Goal: Task Accomplishment & Management: Manage account settings

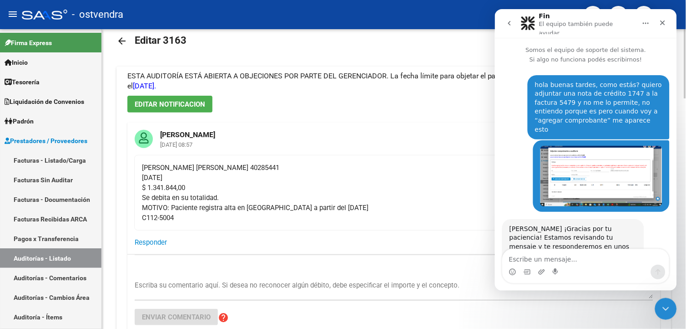
scroll to position [800, 0]
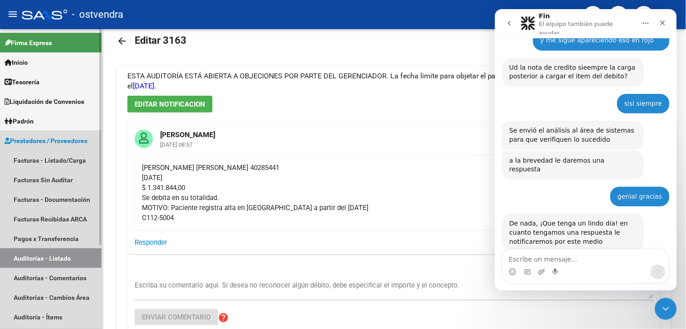
click at [71, 257] on link "Auditorías - Listado" at bounding box center [51, 258] width 102 height 20
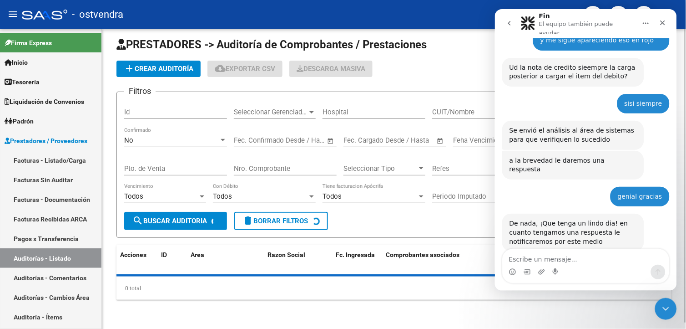
click at [239, 155] on div "Fecha inicio – Fecha fin Fec. Confirmado Desde / Hasta" at bounding box center [285, 141] width 103 height 28
click at [243, 162] on div "Nro. Comprobante" at bounding box center [285, 166] width 103 height 20
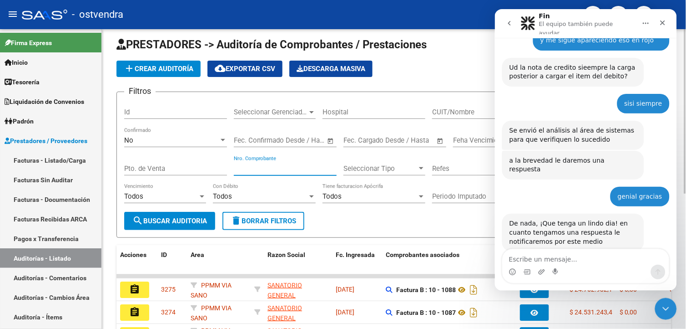
scroll to position [17, 0]
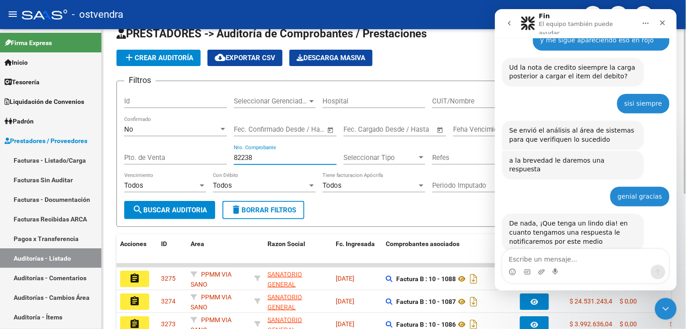
type input "82238"
click at [223, 126] on div at bounding box center [223, 129] width 8 height 7
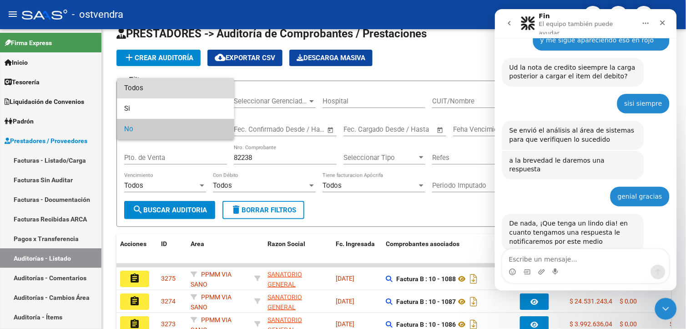
click at [202, 84] on span "Todos" at bounding box center [175, 88] width 103 height 20
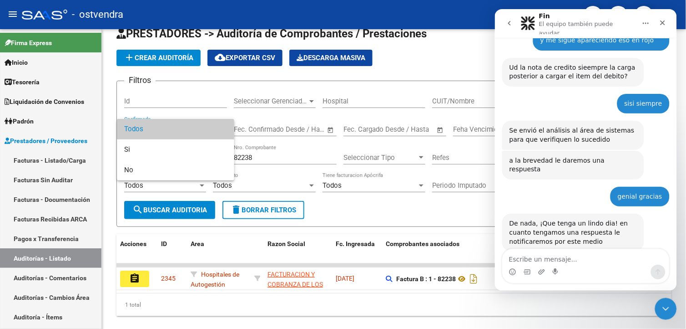
click at [152, 278] on div at bounding box center [343, 164] width 686 height 329
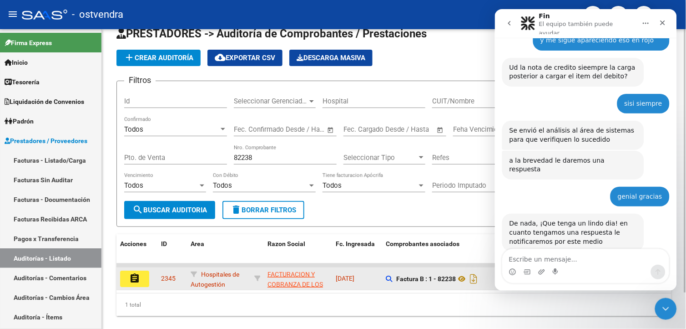
click at [150, 278] on div "assignment" at bounding box center [137, 278] width 34 height 16
click at [149, 278] on div "assignment" at bounding box center [137, 278] width 34 height 16
click at [145, 278] on button "assignment" at bounding box center [134, 278] width 29 height 16
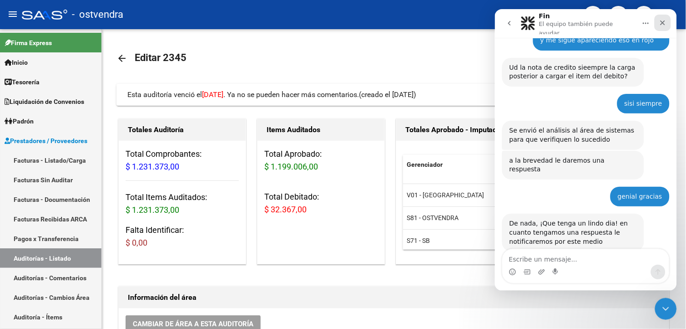
click at [665, 26] on div "Cerrar" at bounding box center [663, 22] width 16 height 16
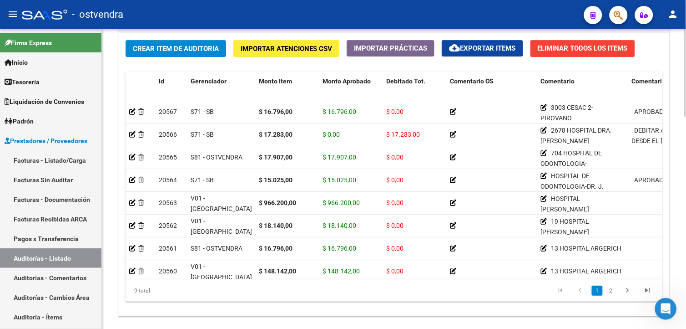
scroll to position [727, 0]
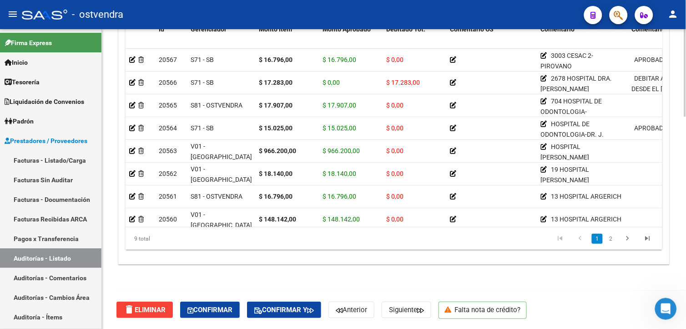
click at [686, 321] on html "menu - ostvendra person Firma Express Inicio Calendario SSS Instructivos Contac…" at bounding box center [343, 164] width 686 height 329
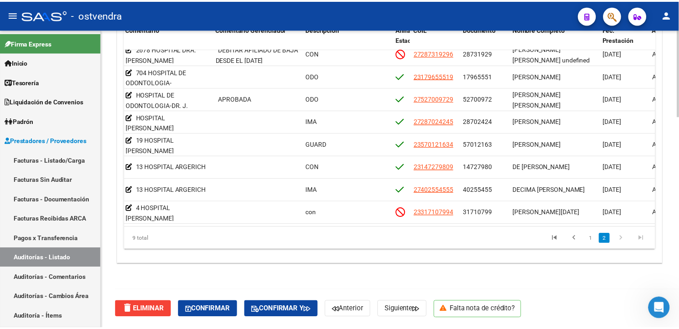
scroll to position [37, 482]
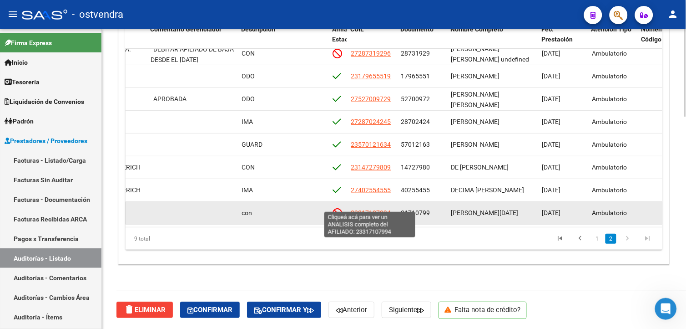
click at [366, 209] on span "23317107994" at bounding box center [371, 212] width 40 height 7
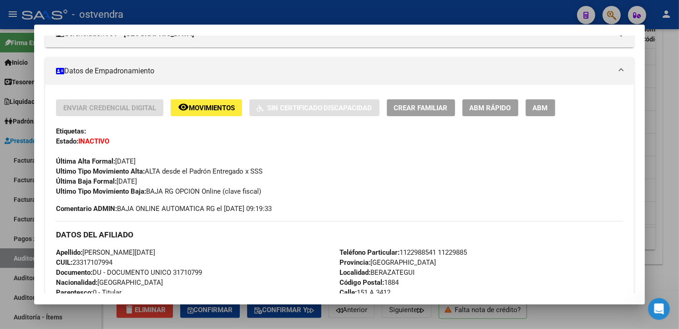
scroll to position [0, 0]
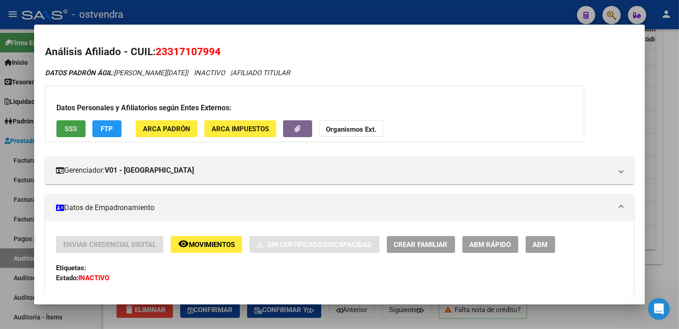
click at [73, 123] on button "SSS" at bounding box center [70, 128] width 29 height 17
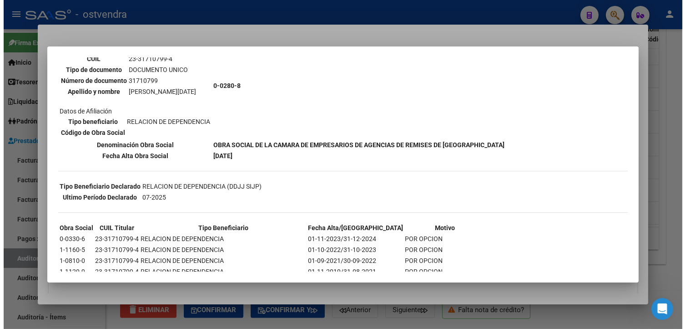
scroll to position [135, 0]
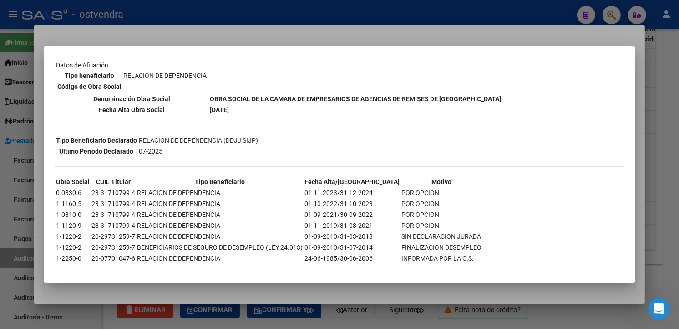
click at [671, 210] on div at bounding box center [339, 164] width 679 height 329
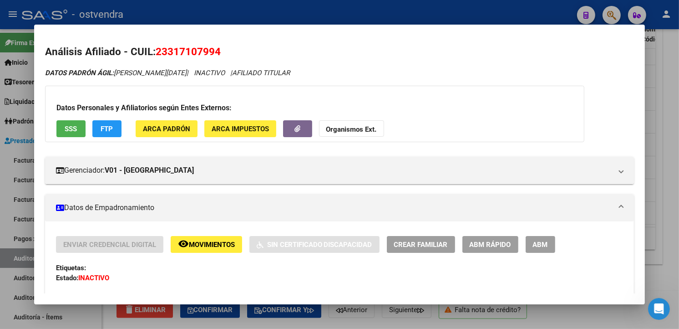
click at [671, 210] on div at bounding box center [339, 164] width 679 height 329
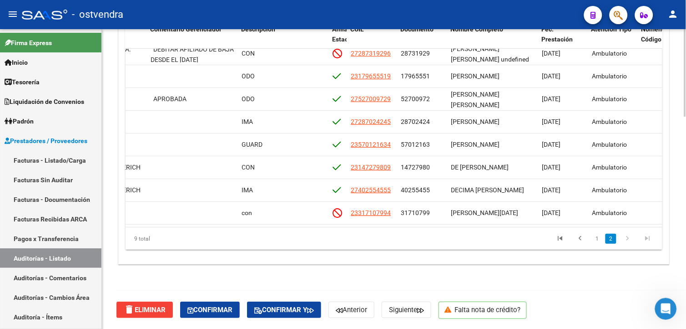
scroll to position [648, 0]
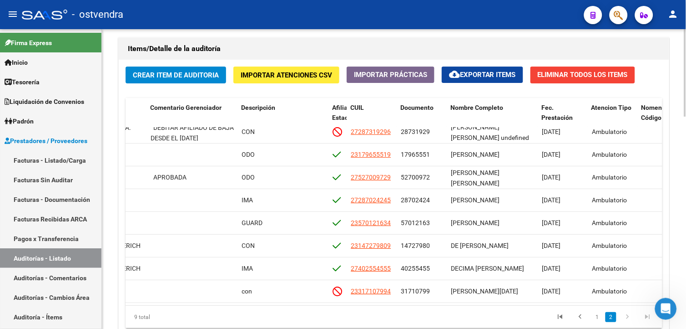
click at [686, 245] on html "menu - ostvendra person Firma Express Inicio Calendario SSS Instructivos Contac…" at bounding box center [343, 164] width 686 height 329
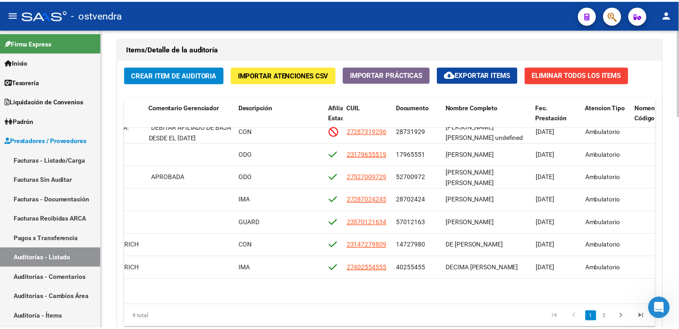
scroll to position [0, 482]
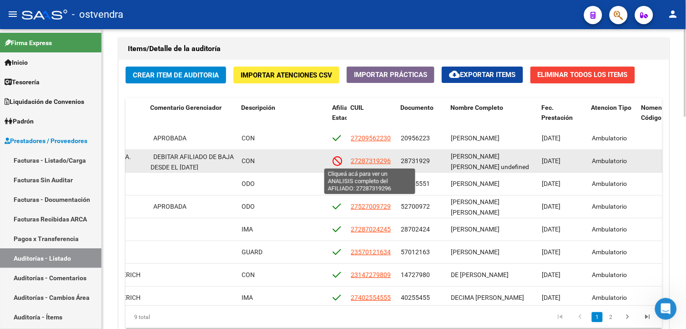
click at [370, 162] on span "27287319296" at bounding box center [371, 160] width 40 height 7
type textarea "27287319296"
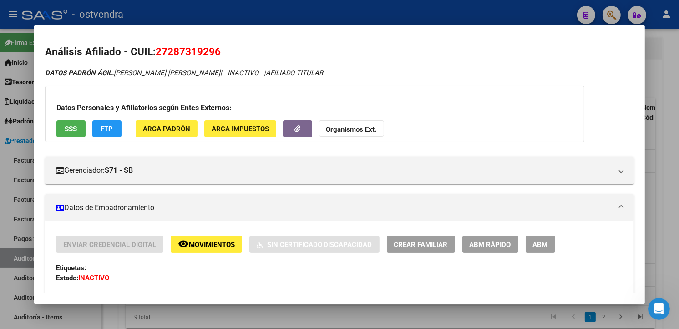
click at [642, 112] on mat-dialog-content "Análisis Afiliado - CUIL: 27287319296 DATOS PADRÓN ÁGIL: [PERSON_NAME] [PERSON_…" at bounding box center [339, 165] width 611 height 258
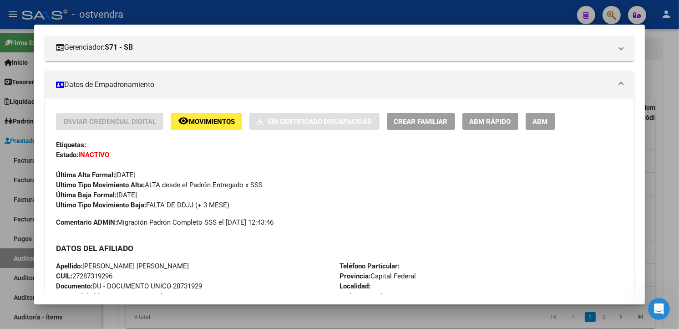
scroll to position [56, 0]
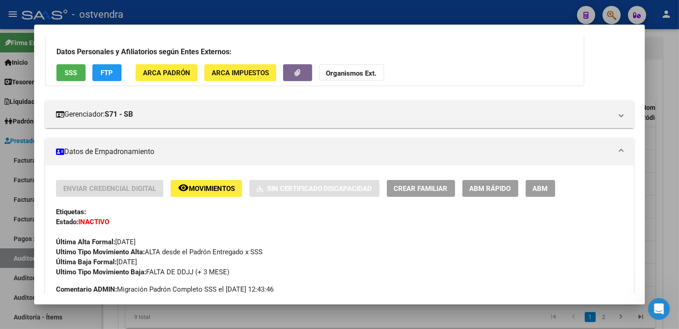
click at [65, 71] on span "SSS" at bounding box center [71, 73] width 12 height 8
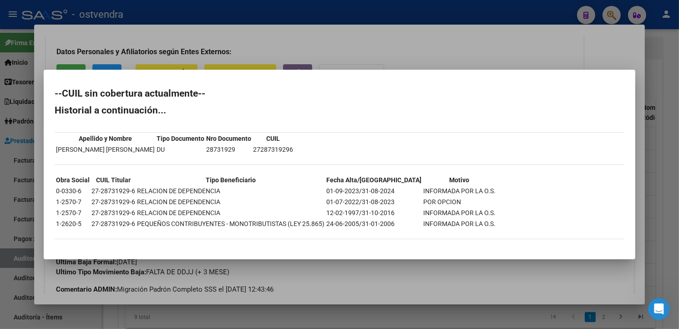
click at [473, 53] on div at bounding box center [339, 164] width 679 height 329
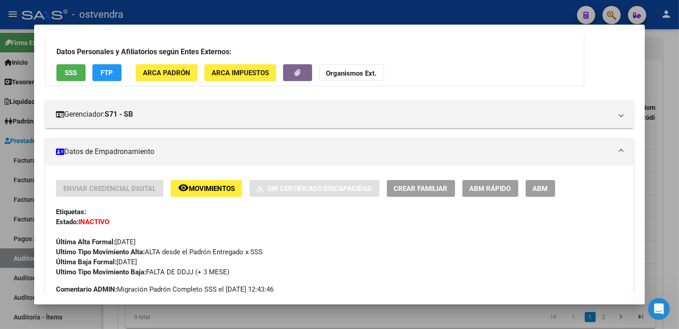
click at [480, 14] on div at bounding box center [339, 164] width 679 height 329
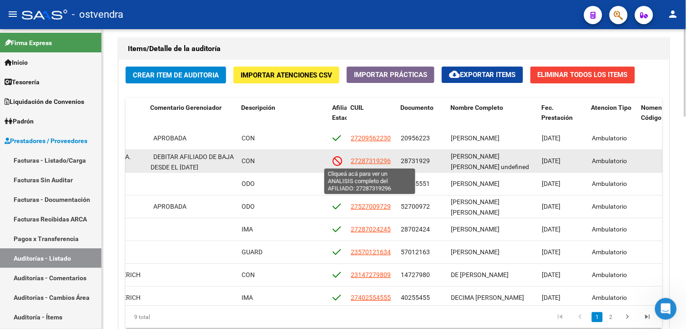
click at [388, 162] on span "27287319296" at bounding box center [371, 160] width 40 height 7
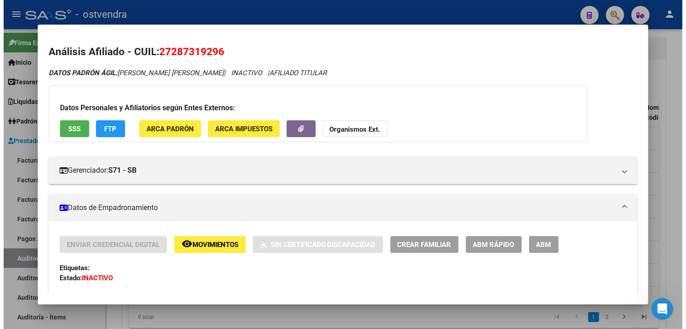
scroll to position [71, 0]
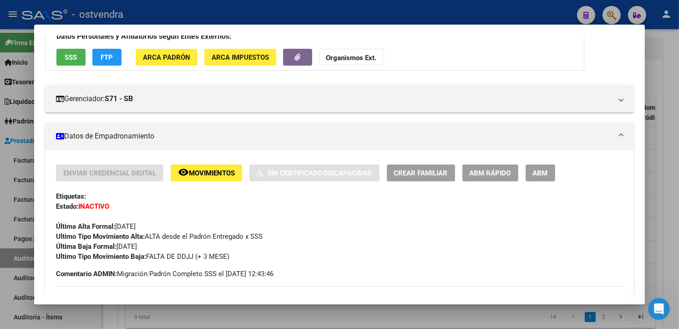
click at [668, 111] on div at bounding box center [339, 164] width 679 height 329
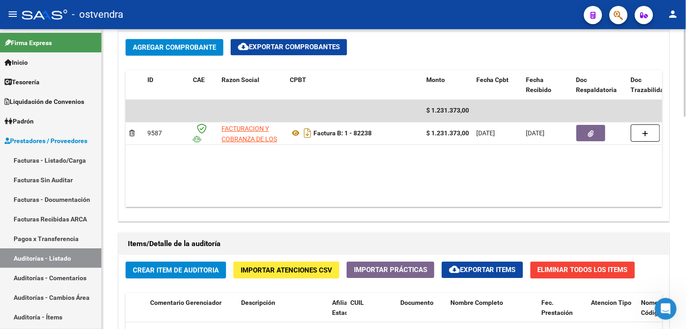
click at [686, 181] on div at bounding box center [686, 205] width 2 height 87
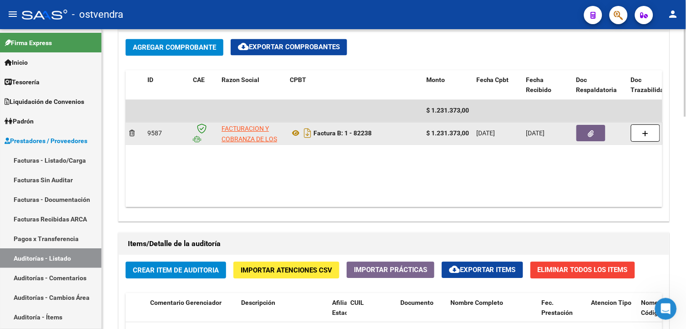
scroll to position [445, 0]
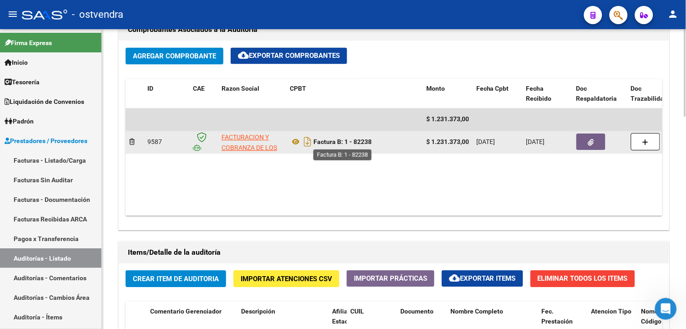
drag, startPoint x: 315, startPoint y: 139, endPoint x: 372, endPoint y: 144, distance: 57.1
click at [372, 144] on strong "Factura B: 1 - 82238" at bounding box center [343, 141] width 58 height 7
copy strong "Factura B: 1 - 82238"
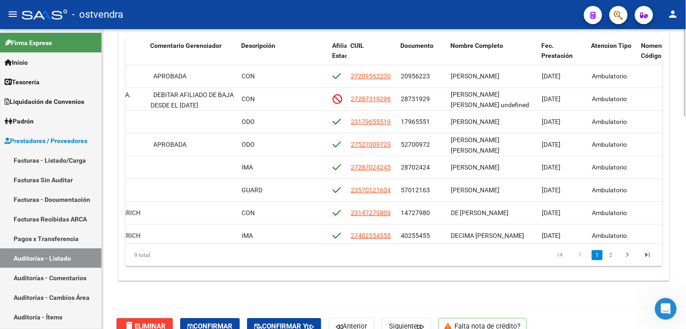
scroll to position [679, 0]
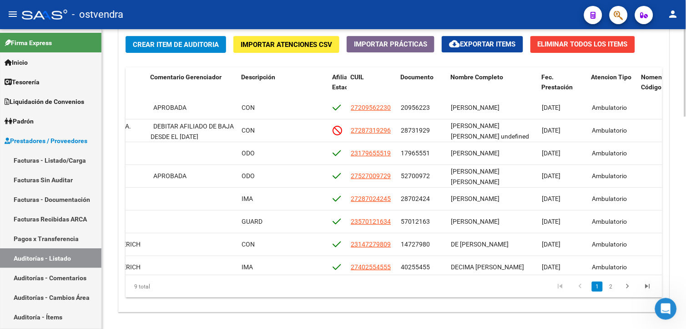
click at [686, 248] on html "menu - ostvendra person Firma Express Inicio Calendario SSS Instructivos Contac…" at bounding box center [343, 164] width 686 height 329
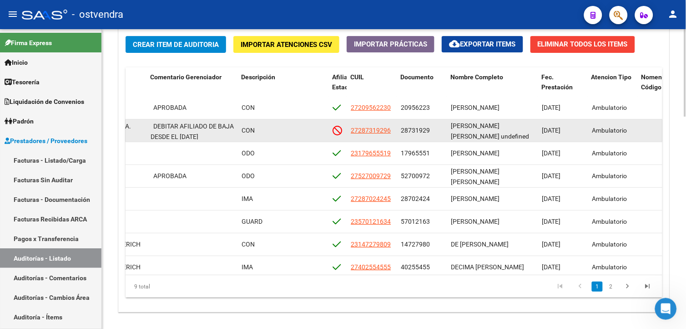
drag, startPoint x: 402, startPoint y: 130, endPoint x: 430, endPoint y: 132, distance: 28.8
click at [430, 132] on div "28731929" at bounding box center [422, 130] width 43 height 10
copy span "28731929"
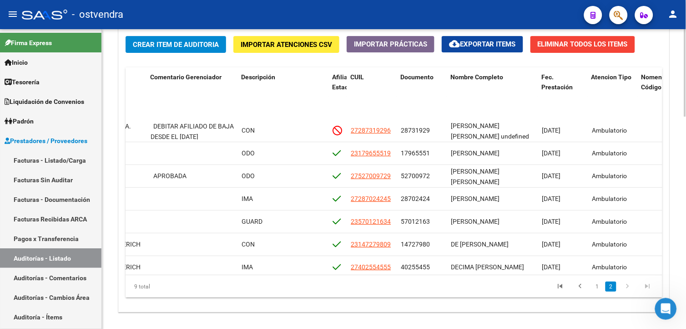
scroll to position [37, 482]
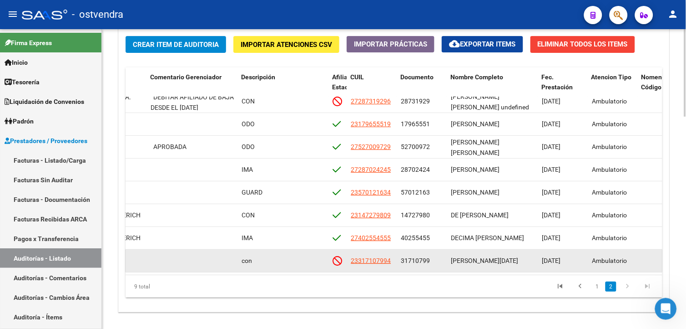
drag, startPoint x: 402, startPoint y: 252, endPoint x: 430, endPoint y: 253, distance: 27.8
click at [430, 255] on div "31710799" at bounding box center [422, 260] width 43 height 10
copy span "31710799"
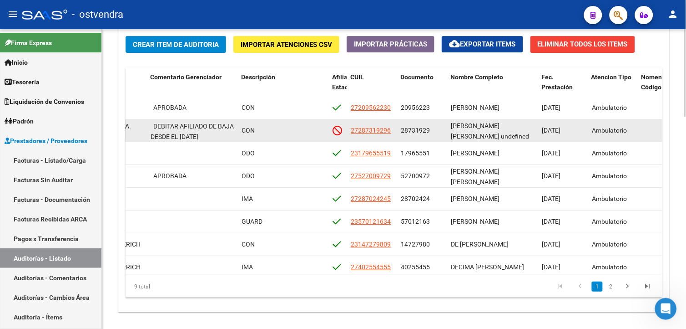
scroll to position [0, 0]
drag, startPoint x: 451, startPoint y: 122, endPoint x: 497, endPoint y: 142, distance: 50.3
click at [497, 142] on datatable-body-cell "[PERSON_NAME] [PERSON_NAME] undefined" at bounding box center [492, 130] width 91 height 22
drag, startPoint x: 497, startPoint y: 142, endPoint x: 474, endPoint y: 124, distance: 28.5
copy span "[PERSON_NAME] [PERSON_NAME] undefined"
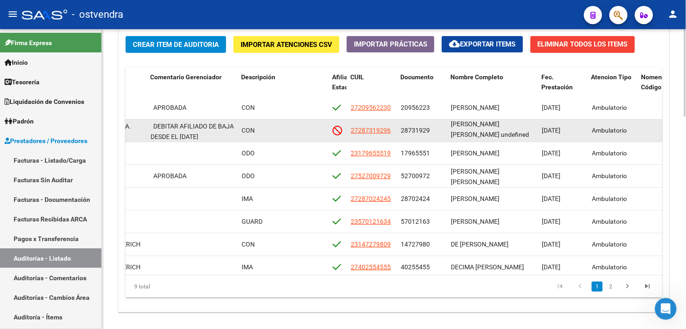
drag, startPoint x: 399, startPoint y: 130, endPoint x: 430, endPoint y: 134, distance: 31.2
click at [430, 134] on datatable-body-cell "28731929" at bounding box center [422, 130] width 50 height 22
drag, startPoint x: 430, startPoint y: 134, endPoint x: 422, endPoint y: 129, distance: 9.0
copy span "28731929"
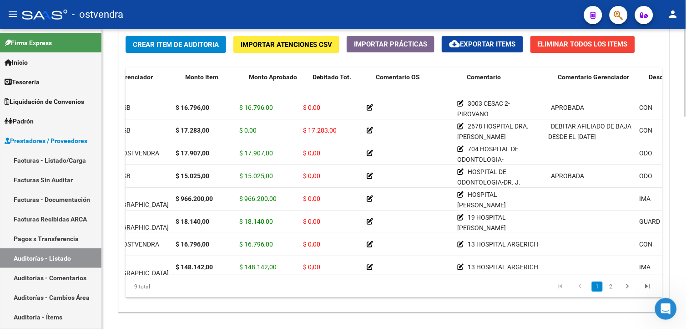
scroll to position [0, 65]
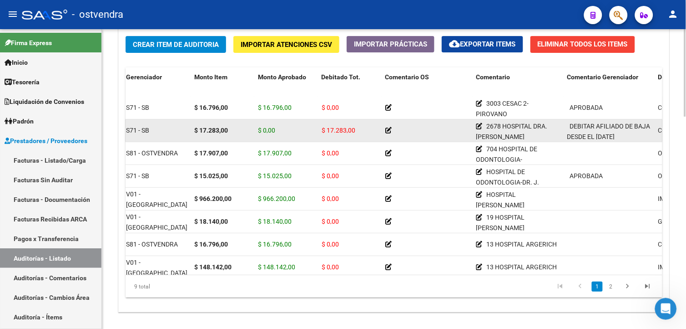
drag, startPoint x: 323, startPoint y: 130, endPoint x: 353, endPoint y: 133, distance: 29.7
click at [353, 133] on span "$ 17.283,00" at bounding box center [339, 130] width 34 height 7
click at [353, 131] on span "$ 17.283,00" at bounding box center [339, 130] width 34 height 7
drag, startPoint x: 353, startPoint y: 131, endPoint x: 326, endPoint y: 132, distance: 26.9
click at [326, 132] on span "$ 17.283,00" at bounding box center [339, 130] width 34 height 7
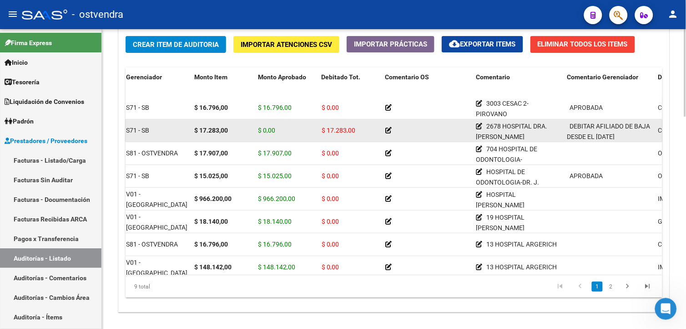
click at [323, 129] on span "$ 17.283,00" at bounding box center [339, 130] width 34 height 7
drag, startPoint x: 323, startPoint y: 129, endPoint x: 348, endPoint y: 129, distance: 24.6
click at [348, 129] on span "$ 17.283,00" at bounding box center [339, 130] width 34 height 7
copy span "$ 17.283,00"
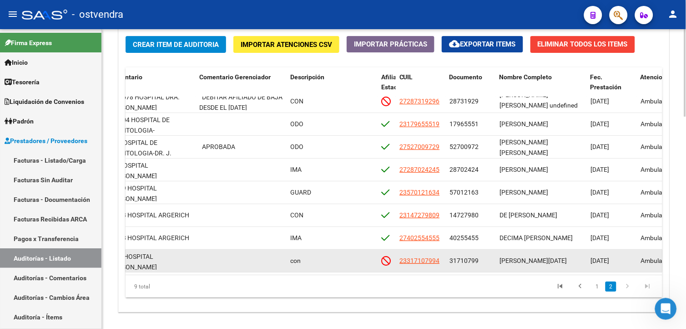
scroll to position [37, 433]
drag, startPoint x: 498, startPoint y: 254, endPoint x: 590, endPoint y: 259, distance: 91.7
click at [590, 259] on div "20559 V01 - [PERSON_NAME] $ 15.084,00 $ 0,00 $ 15.084,00 4 HOSPITAL [PERSON_NAM…" at bounding box center [368, 260] width 1350 height 23
drag, startPoint x: 590, startPoint y: 259, endPoint x: 572, endPoint y: 251, distance: 19.6
copy span "[PERSON_NAME][DATE]"
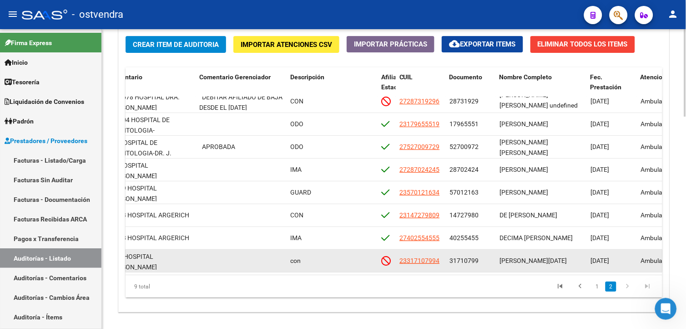
drag, startPoint x: 449, startPoint y: 251, endPoint x: 478, endPoint y: 256, distance: 30.0
click at [478, 256] on datatable-body-cell "31710799" at bounding box center [471, 260] width 50 height 22
copy span "31710799"
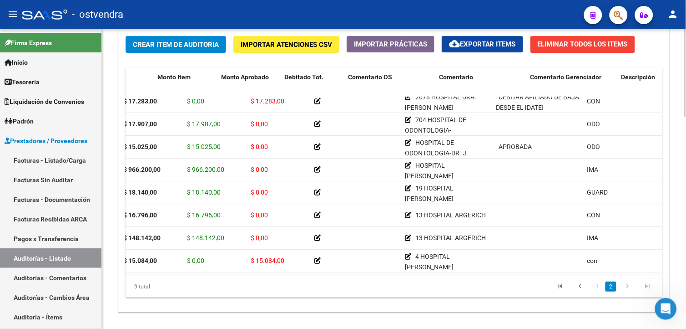
scroll to position [37, 48]
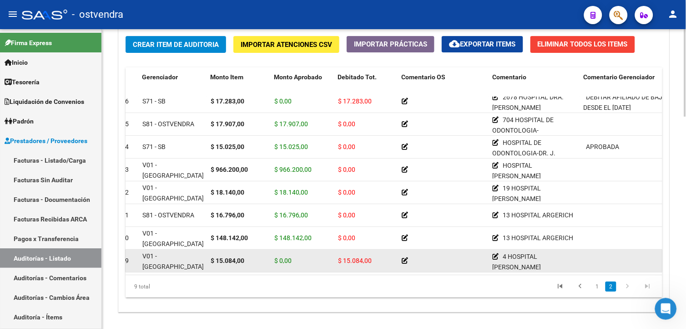
drag, startPoint x: 339, startPoint y: 253, endPoint x: 371, endPoint y: 254, distance: 31.4
click at [371, 257] on span "$ 15.084,00" at bounding box center [355, 260] width 34 height 7
copy span "$ 15.084,00"
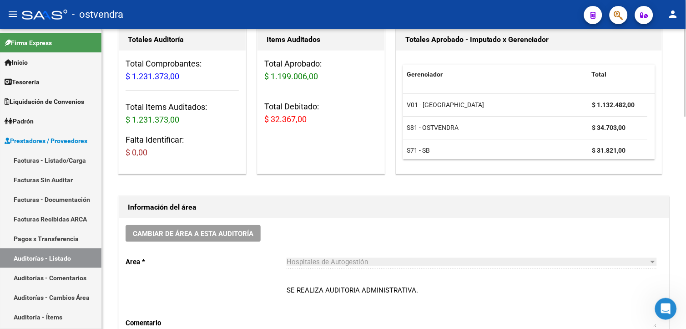
scroll to position [54, 0]
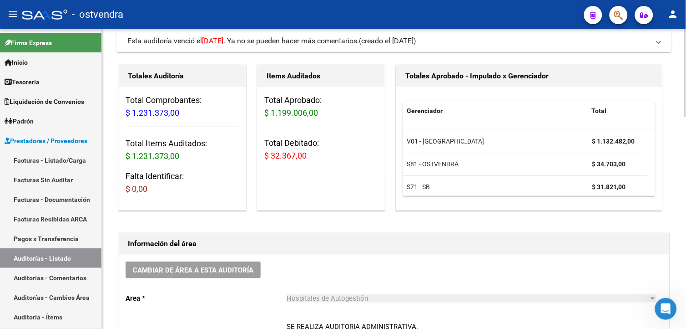
drag, startPoint x: 279, startPoint y: 156, endPoint x: 308, endPoint y: 155, distance: 28.7
click at [308, 155] on div "Total Aprobado: $ 1.199.006,00 Total Debitado: $ 32.367,00" at bounding box center [321, 131] width 127 height 89
copy span "$ 32.367,00"
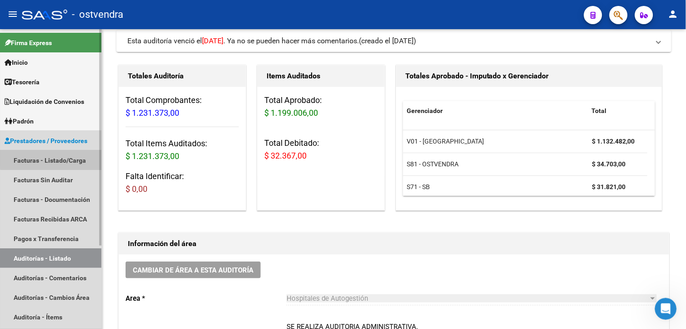
click at [93, 153] on link "Facturas - Listado/Carga" at bounding box center [51, 160] width 102 height 20
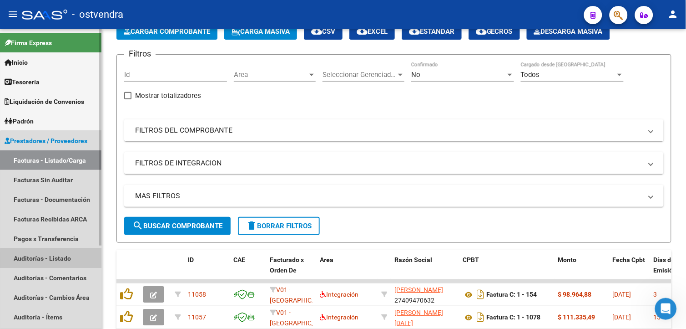
click at [82, 263] on link "Auditorías - Listado" at bounding box center [51, 258] width 102 height 20
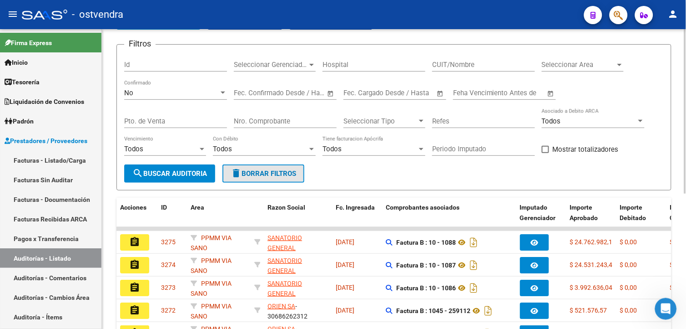
click at [280, 167] on button "delete Borrar Filtros" at bounding box center [264, 173] width 82 height 18
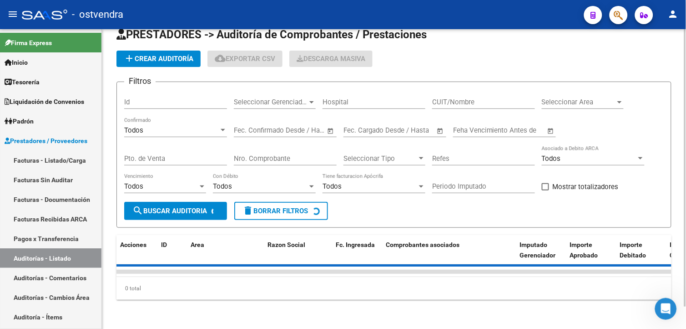
scroll to position [54, 0]
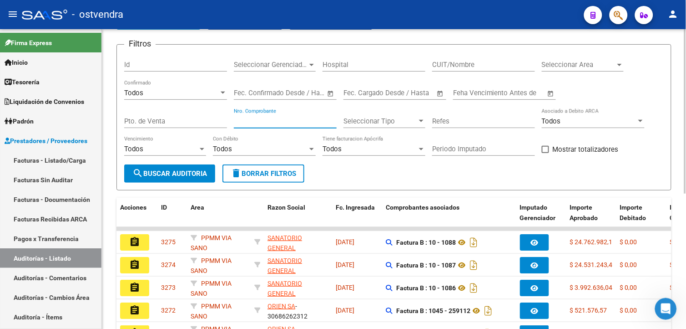
click at [269, 120] on input "Nro. Comprobante" at bounding box center [285, 121] width 103 height 8
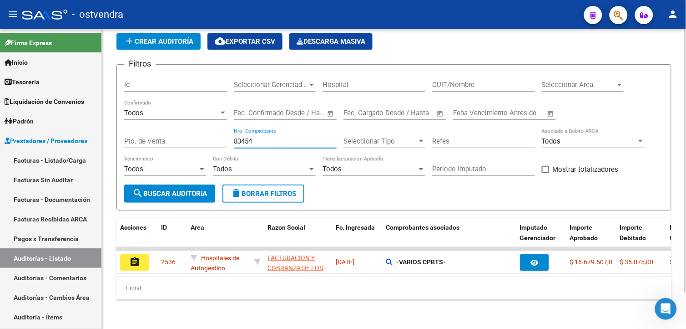
scroll to position [41, 0]
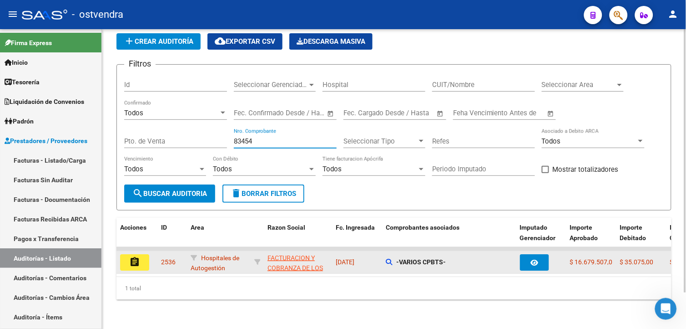
type input "83454"
click at [149, 254] on div "assignment" at bounding box center [137, 262] width 34 height 16
click at [145, 254] on button "assignment" at bounding box center [134, 262] width 29 height 16
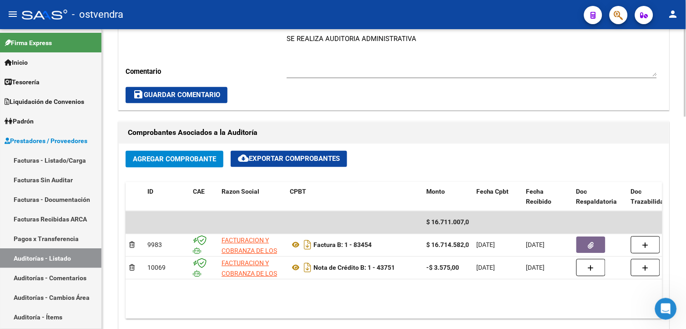
scroll to position [351, 0]
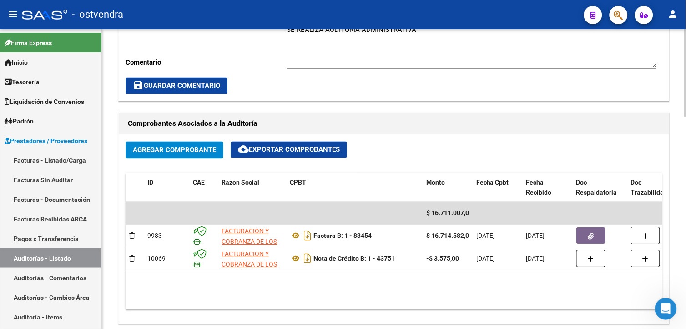
click at [686, 202] on html "menu - ostvendra person Firma Express Inicio Calendario SSS Instructivos Contac…" at bounding box center [343, 164] width 686 height 329
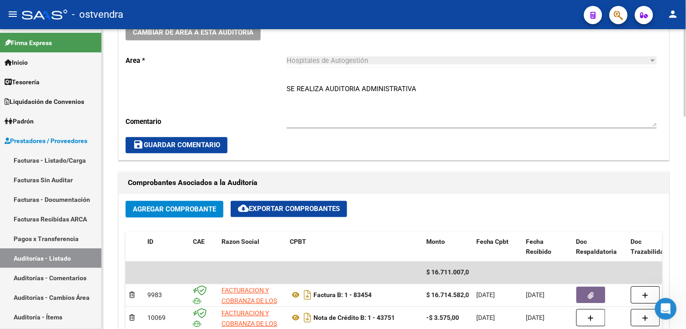
click at [686, 182] on html "menu - ostvendra person Firma Express Inicio Calendario SSS Instructivos Contac…" at bounding box center [343, 164] width 686 height 329
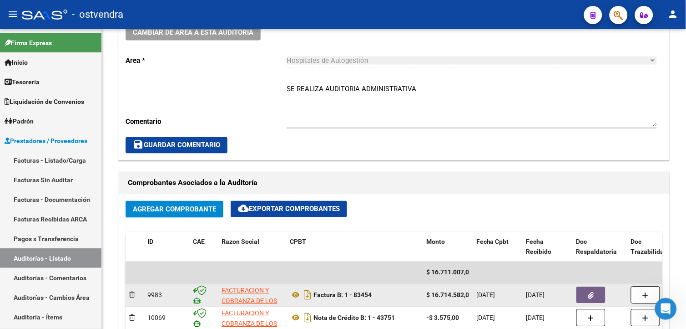
drag, startPoint x: 313, startPoint y: 294, endPoint x: 374, endPoint y: 295, distance: 61.0
click at [374, 295] on div "Factura B: 1 - 83454" at bounding box center [354, 295] width 129 height 15
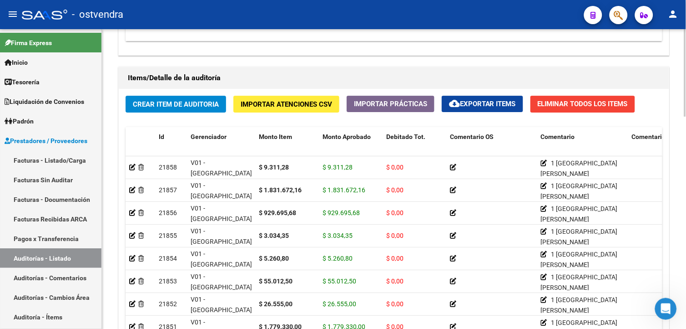
scroll to position [727, 0]
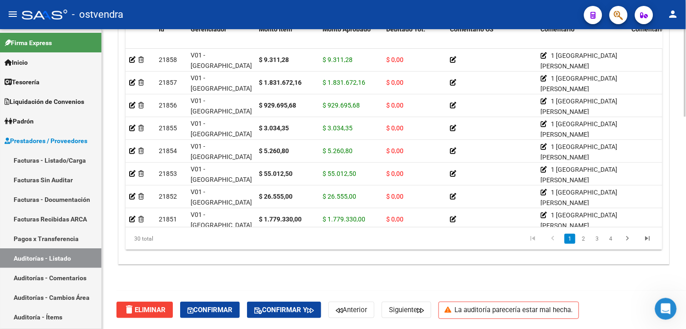
click at [686, 266] on html "menu - ostvendra person Firma Express Inicio Calendario SSS Instructivos Contac…" at bounding box center [343, 164] width 686 height 329
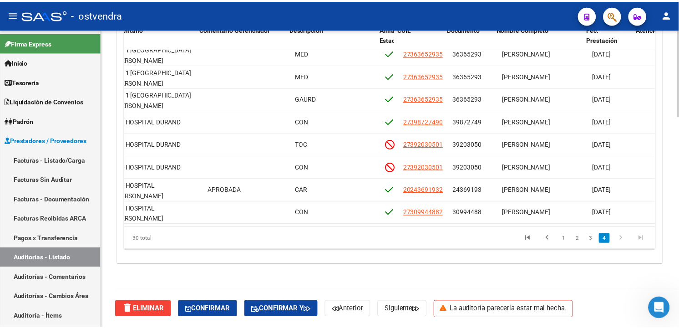
scroll to position [515, 430]
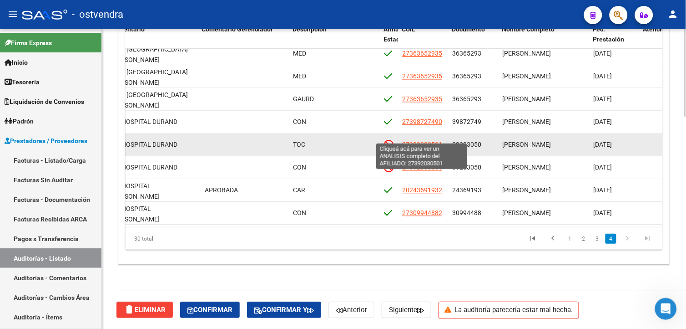
click at [434, 141] on span "27392030501" at bounding box center [422, 144] width 40 height 7
type textarea "27392030501"
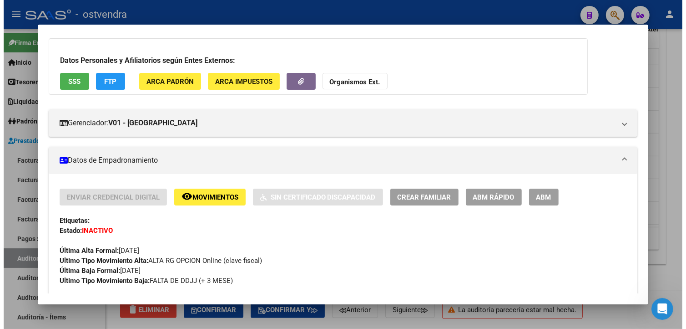
scroll to position [42, 0]
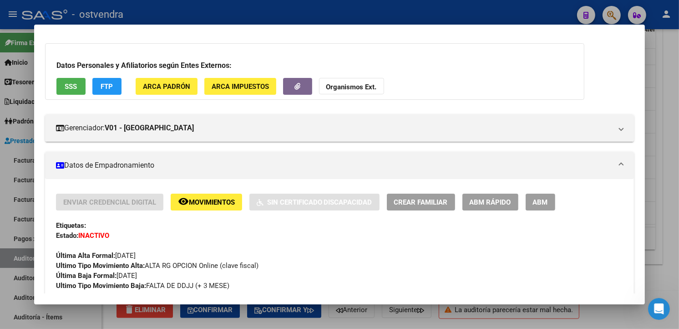
click at [665, 199] on div at bounding box center [339, 164] width 679 height 329
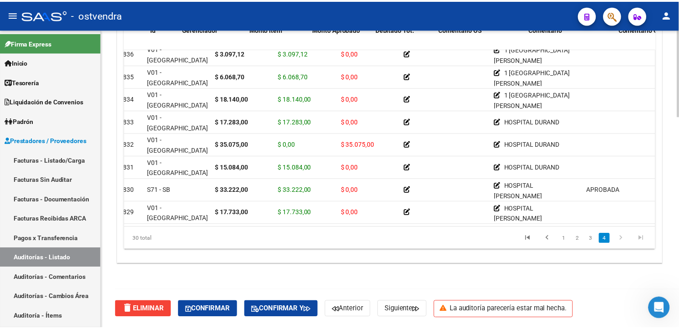
scroll to position [515, 0]
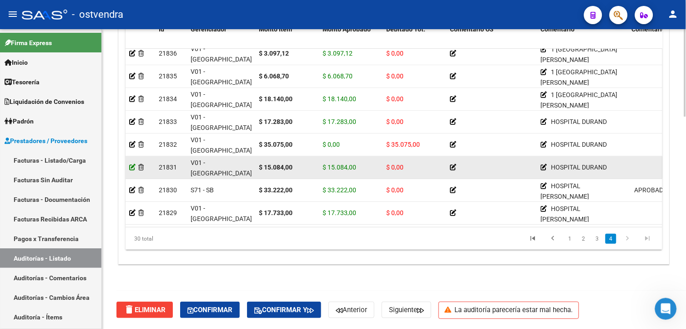
click at [132, 164] on icon at bounding box center [132, 167] width 6 height 6
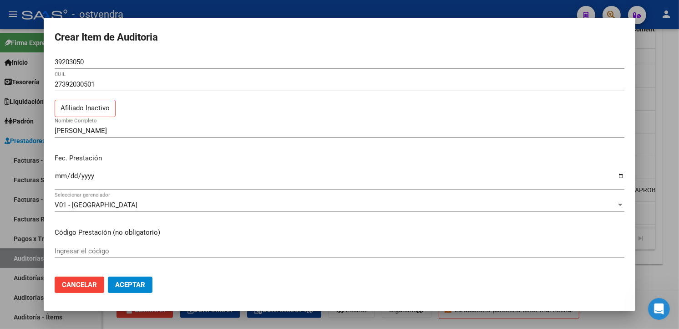
click at [629, 117] on mat-dialog-content "39203050 Nro Documento 27392030501 CUIL Afiliado Inactivo [PERSON_NAME] Nombre …" at bounding box center [340, 162] width 592 height 214
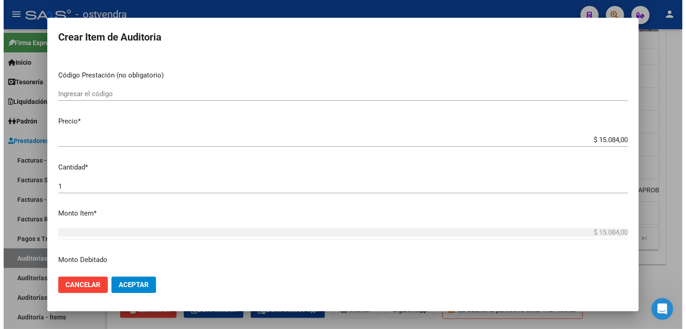
scroll to position [274, 0]
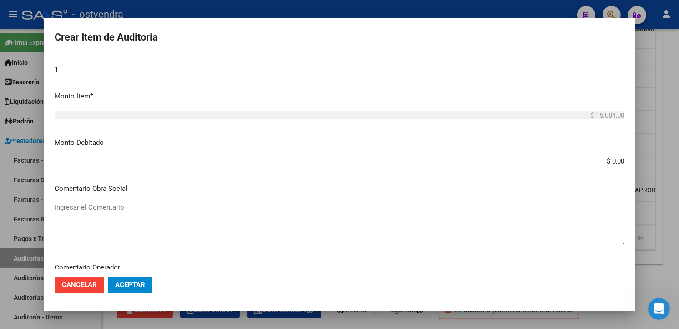
click at [618, 158] on app-form-text-field "Monto Debitado $ 0,00 Ingresar el monto" at bounding box center [343, 151] width 577 height 28
click at [617, 160] on input "$ 0,00" at bounding box center [340, 161] width 570 height 8
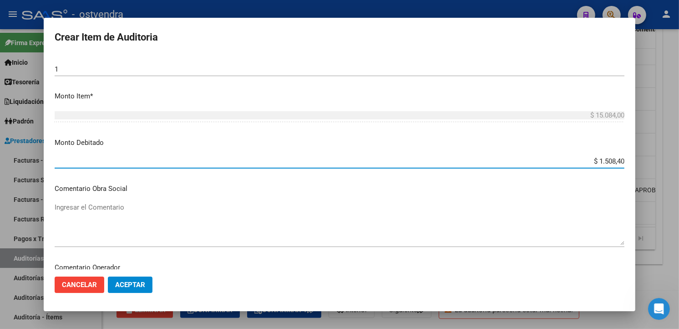
type input "$ 15.084,00"
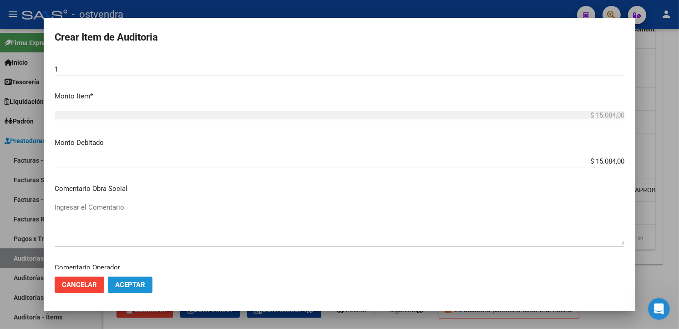
click at [134, 281] on span "Aceptar" at bounding box center [130, 284] width 30 height 8
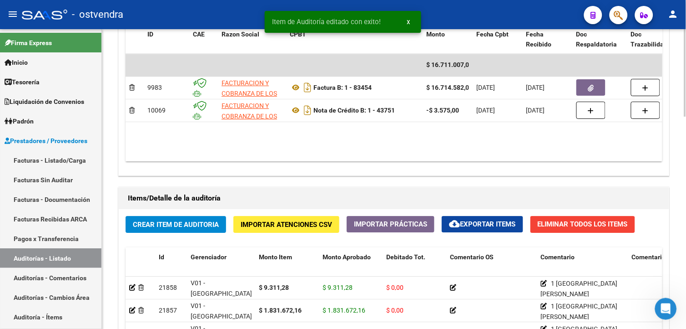
scroll to position [727, 0]
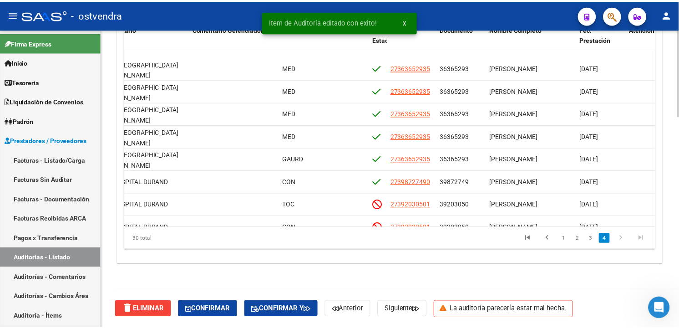
scroll to position [515, 437]
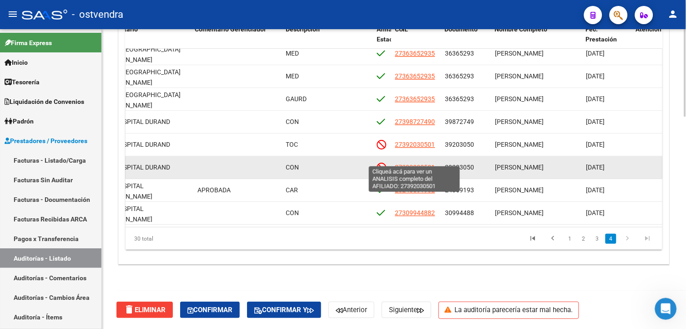
click at [429, 163] on span "27392030501" at bounding box center [415, 166] width 40 height 7
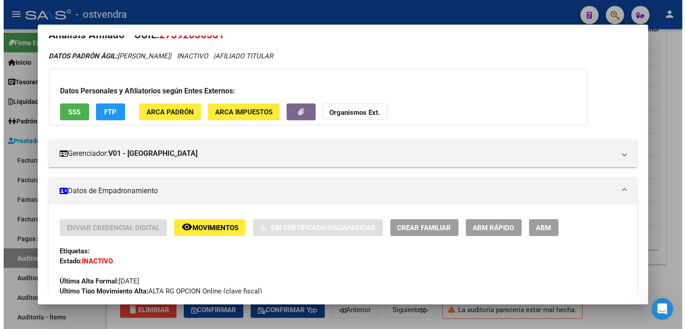
scroll to position [0, 0]
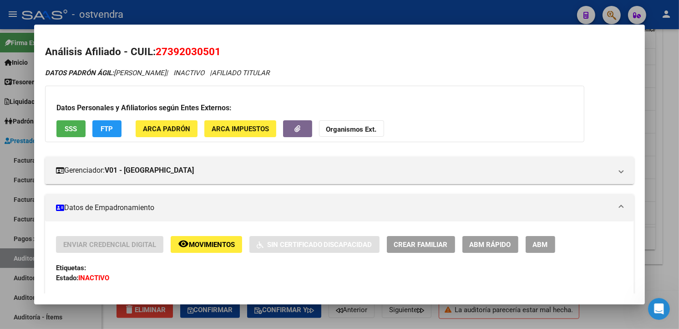
click at [57, 132] on button "SSS" at bounding box center [70, 128] width 29 height 17
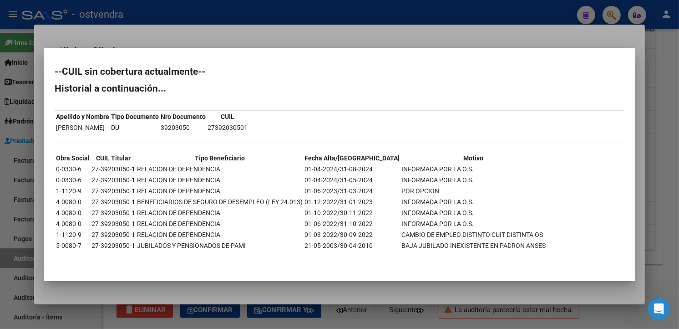
click at [658, 197] on div at bounding box center [339, 164] width 679 height 329
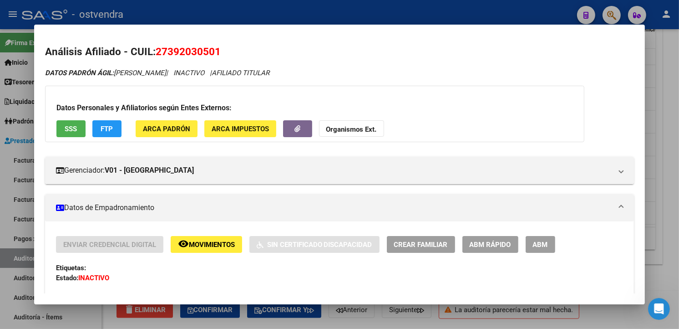
click at [658, 197] on div at bounding box center [339, 164] width 679 height 329
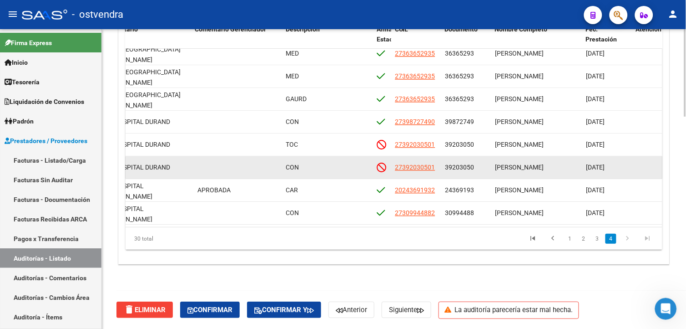
drag, startPoint x: 446, startPoint y: 160, endPoint x: 476, endPoint y: 162, distance: 29.7
click at [476, 162] on div "39203050" at bounding box center [466, 167] width 43 height 10
drag, startPoint x: 476, startPoint y: 162, endPoint x: 469, endPoint y: 160, distance: 6.8
drag, startPoint x: 503, startPoint y: 158, endPoint x: 517, endPoint y: 168, distance: 16.6
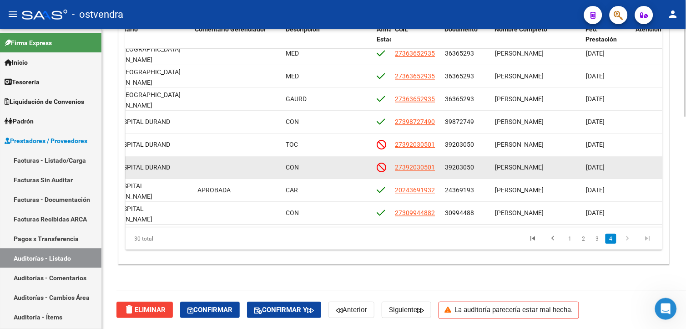
click at [517, 168] on datatable-body-cell "[PERSON_NAME]" at bounding box center [537, 167] width 91 height 22
click at [519, 166] on datatable-body-cell "[PERSON_NAME]" at bounding box center [537, 167] width 91 height 22
drag, startPoint x: 519, startPoint y: 166, endPoint x: 514, endPoint y: 162, distance: 6.4
drag, startPoint x: 444, startPoint y: 158, endPoint x: 476, endPoint y: 158, distance: 31.4
click at [476, 158] on datatable-body-cell "39203050" at bounding box center [467, 167] width 50 height 22
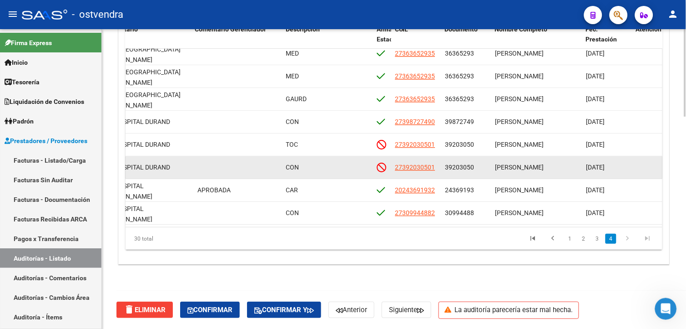
drag, startPoint x: 476, startPoint y: 158, endPoint x: 470, endPoint y: 159, distance: 5.5
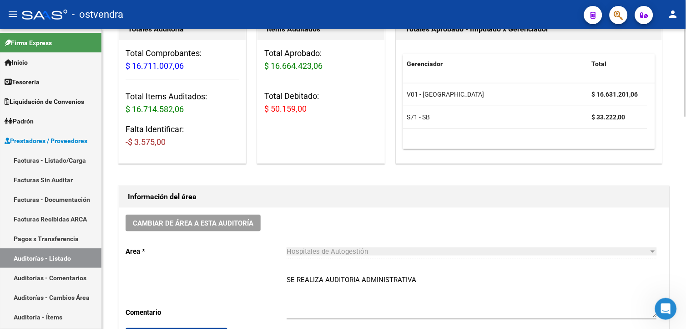
scroll to position [98, 0]
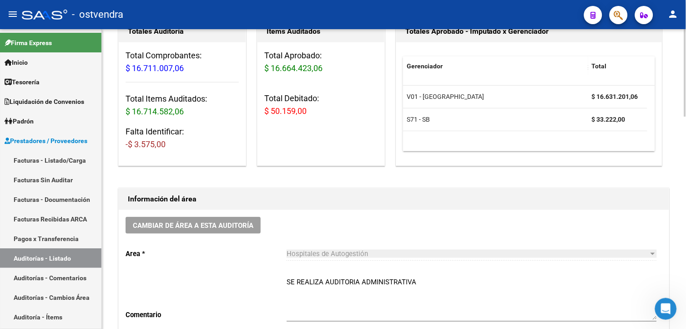
drag, startPoint x: 664, startPoint y: 307, endPoint x: 1320, endPoint y: 593, distance: 716.0
click at [664, 307] on icon "Abrir Intercom Messenger" at bounding box center [664, 307] width 15 height 15
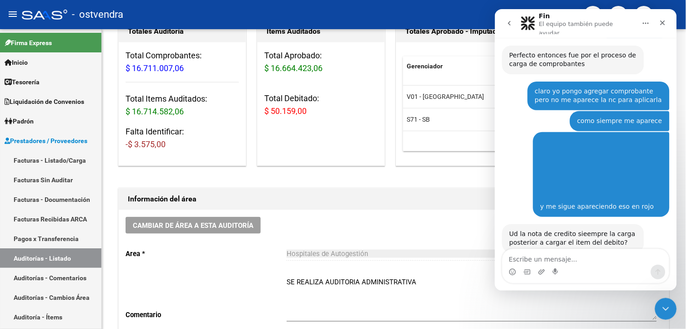
scroll to position [800, 0]
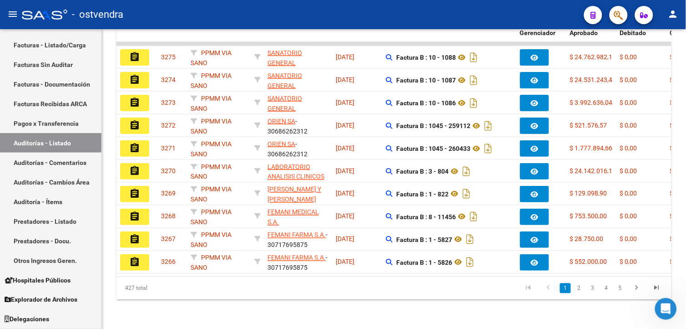
scroll to position [800, 0]
